Goal: Information Seeking & Learning: Learn about a topic

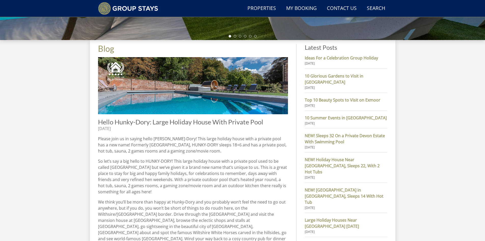
scroll to position [166, 0]
click at [195, 92] on img at bounding box center [193, 85] width 190 height 57
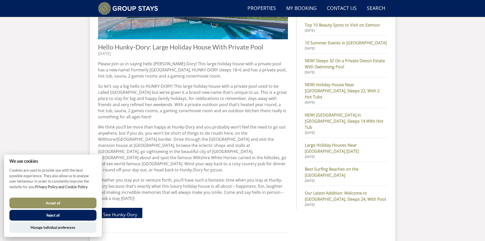
scroll to position [268, 0]
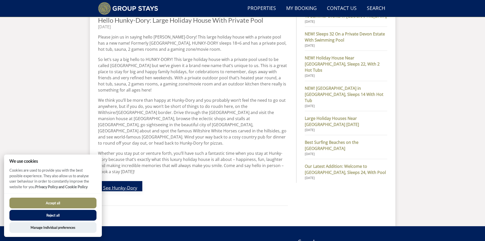
click at [117, 181] on link "See Hunky-Dory" at bounding box center [120, 186] width 44 height 10
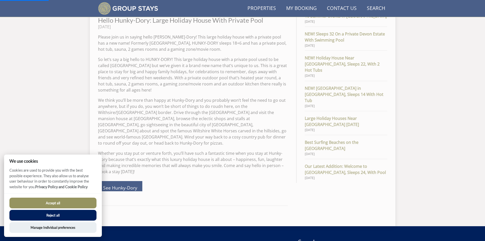
click at [59, 202] on button "Accept all" at bounding box center [52, 202] width 87 height 11
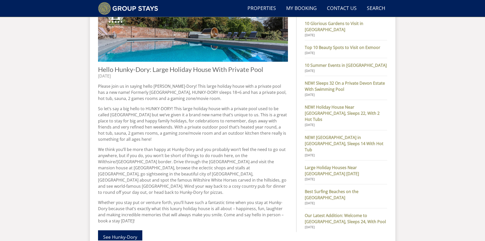
scroll to position [295, 0]
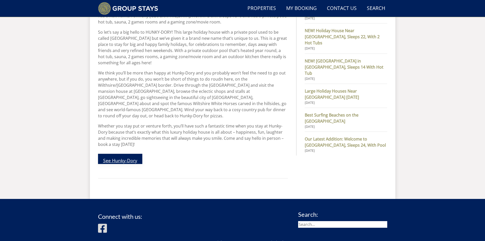
click at [124, 154] on link "See Hunky-Dory" at bounding box center [120, 159] width 44 height 10
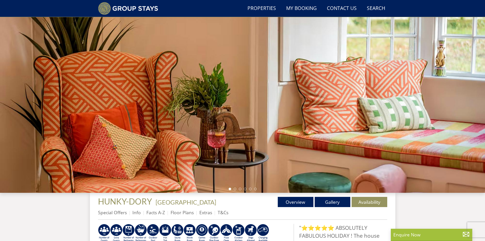
scroll to position [39, 0]
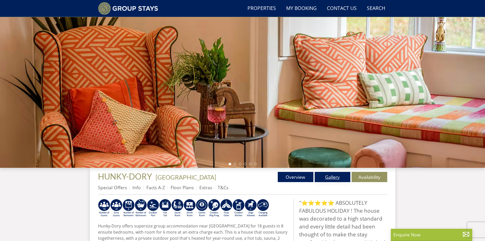
click at [342, 175] on link "Gallery" at bounding box center [333, 177] width 36 height 10
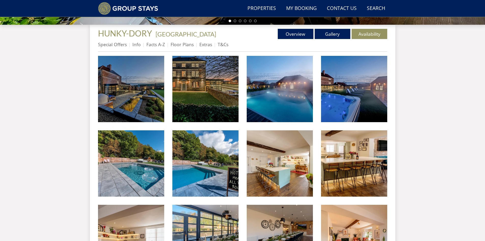
scroll to position [173, 0]
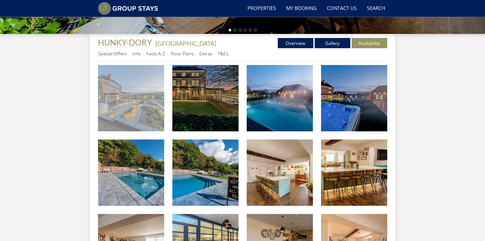
click at [116, 100] on img at bounding box center [131, 98] width 66 height 66
